Goal: Navigation & Orientation: Go to known website

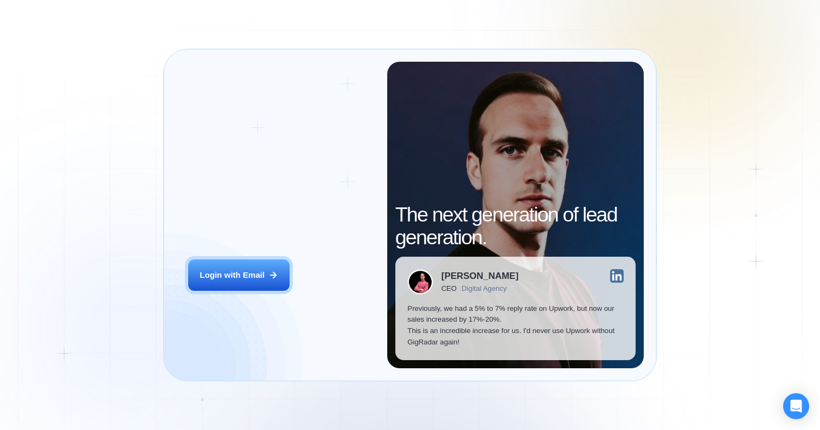
click at [255, 249] on div "Login ‍ Welcome to GigRadar. AI Business Manager for Agencies Login with Email" at bounding box center [281, 215] width 211 height 307
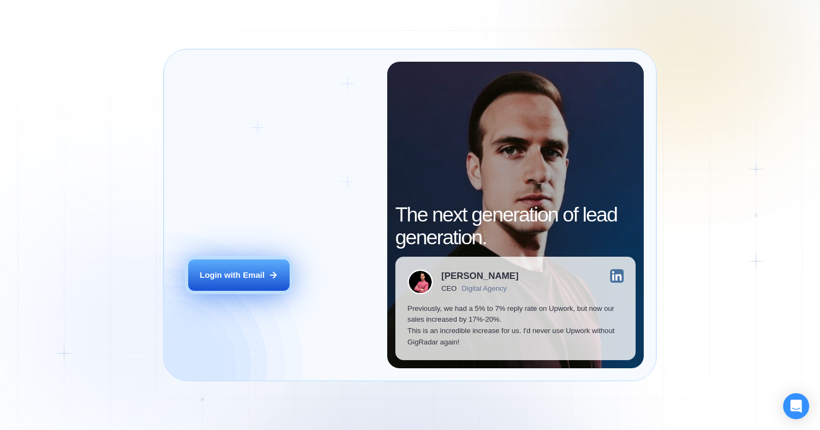
click at [248, 280] on div "Login with Email" at bounding box center [231, 275] width 65 height 11
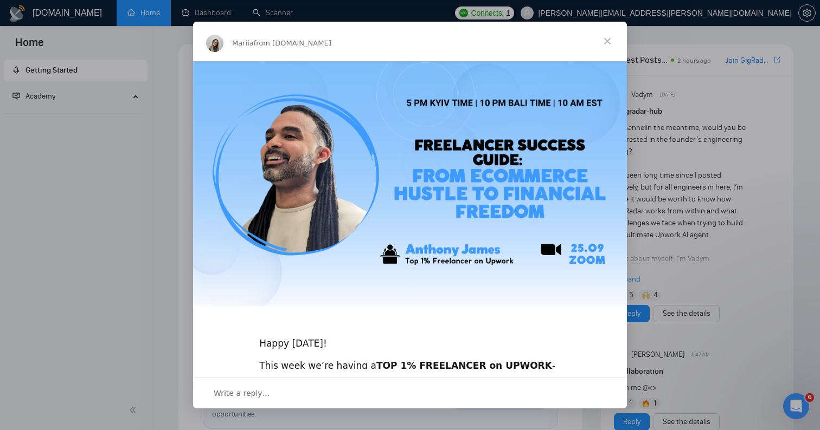
click at [606, 41] on span "Close" at bounding box center [607, 41] width 39 height 39
